Goal: Navigation & Orientation: Find specific page/section

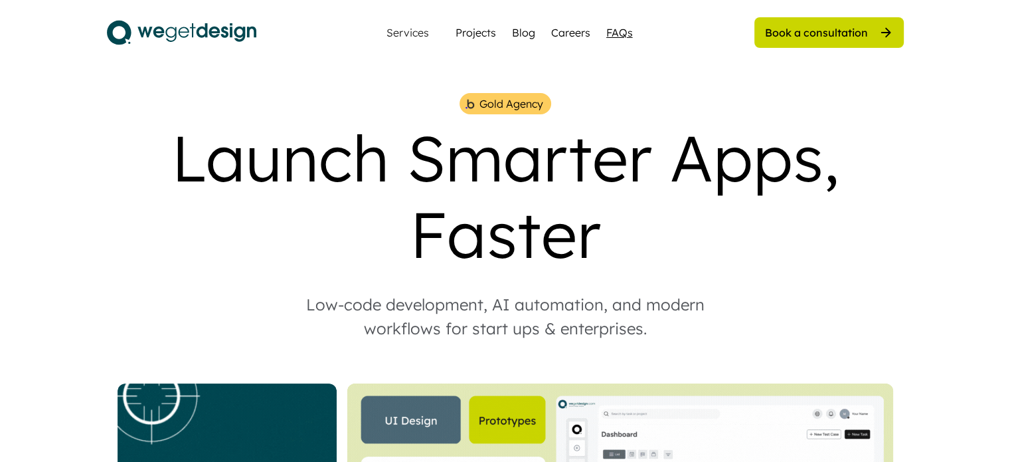
click at [613, 25] on div "FAQs" at bounding box center [620, 33] width 27 height 16
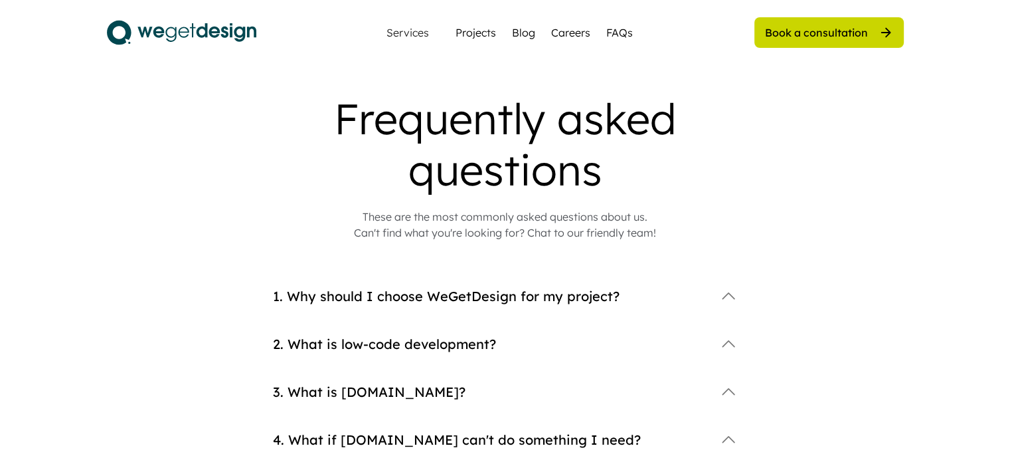
click at [731, 295] on use at bounding box center [728, 296] width 19 height 19
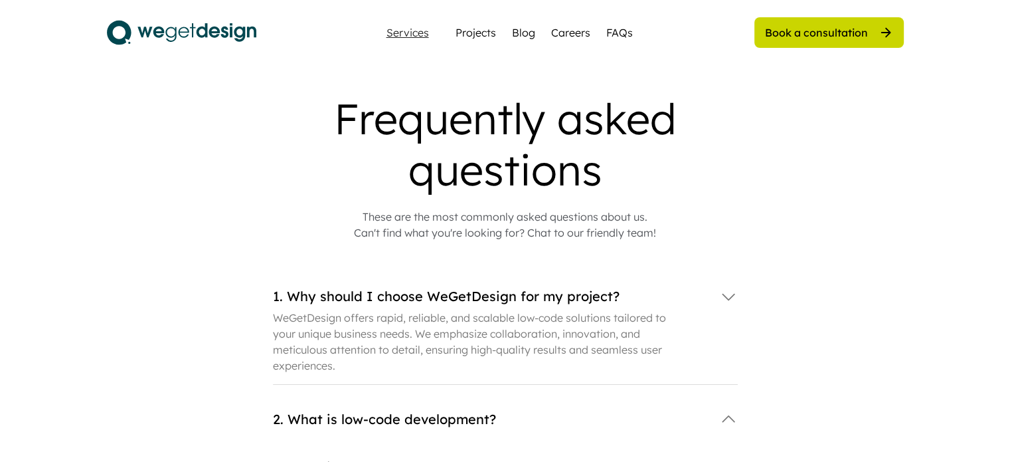
click at [408, 33] on div "Services" at bounding box center [407, 32] width 53 height 11
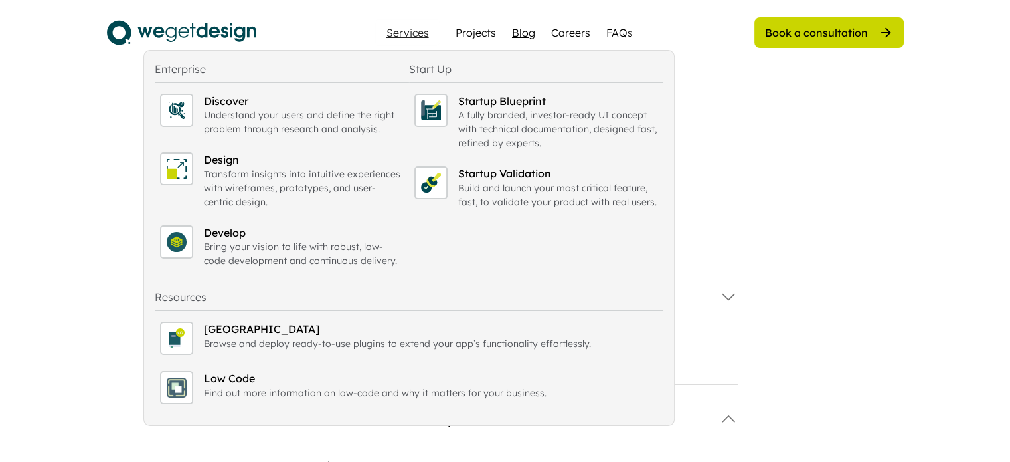
click at [531, 34] on div "Blog" at bounding box center [523, 33] width 23 height 16
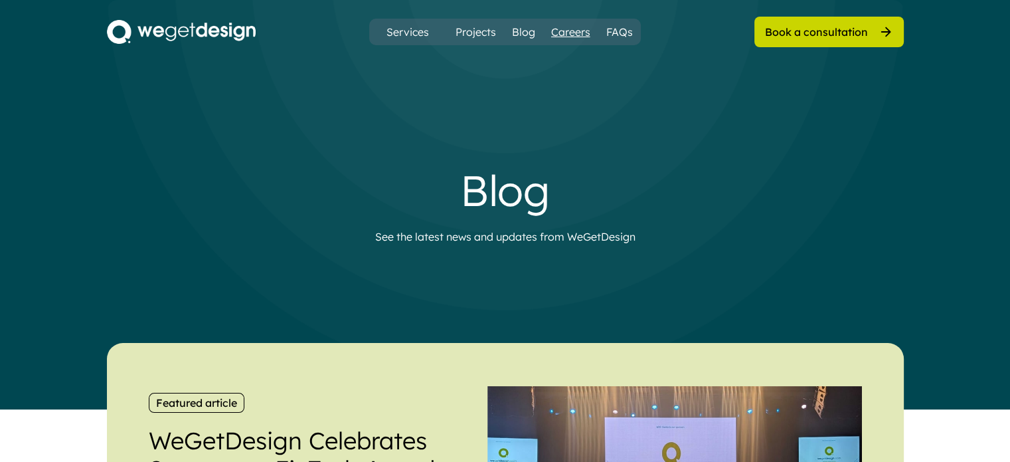
click at [573, 31] on div "Careers" at bounding box center [570, 32] width 39 height 16
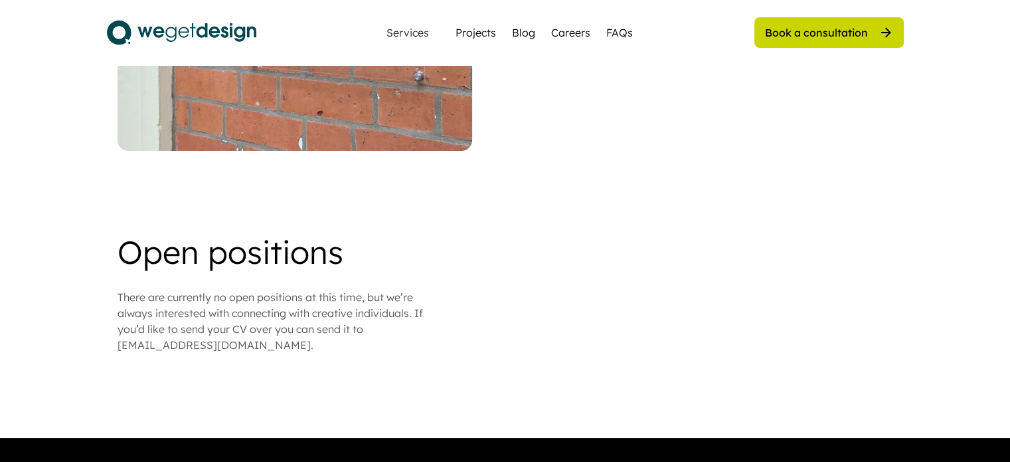
scroll to position [1073, 0]
